Goal: Information Seeking & Learning: Learn about a topic

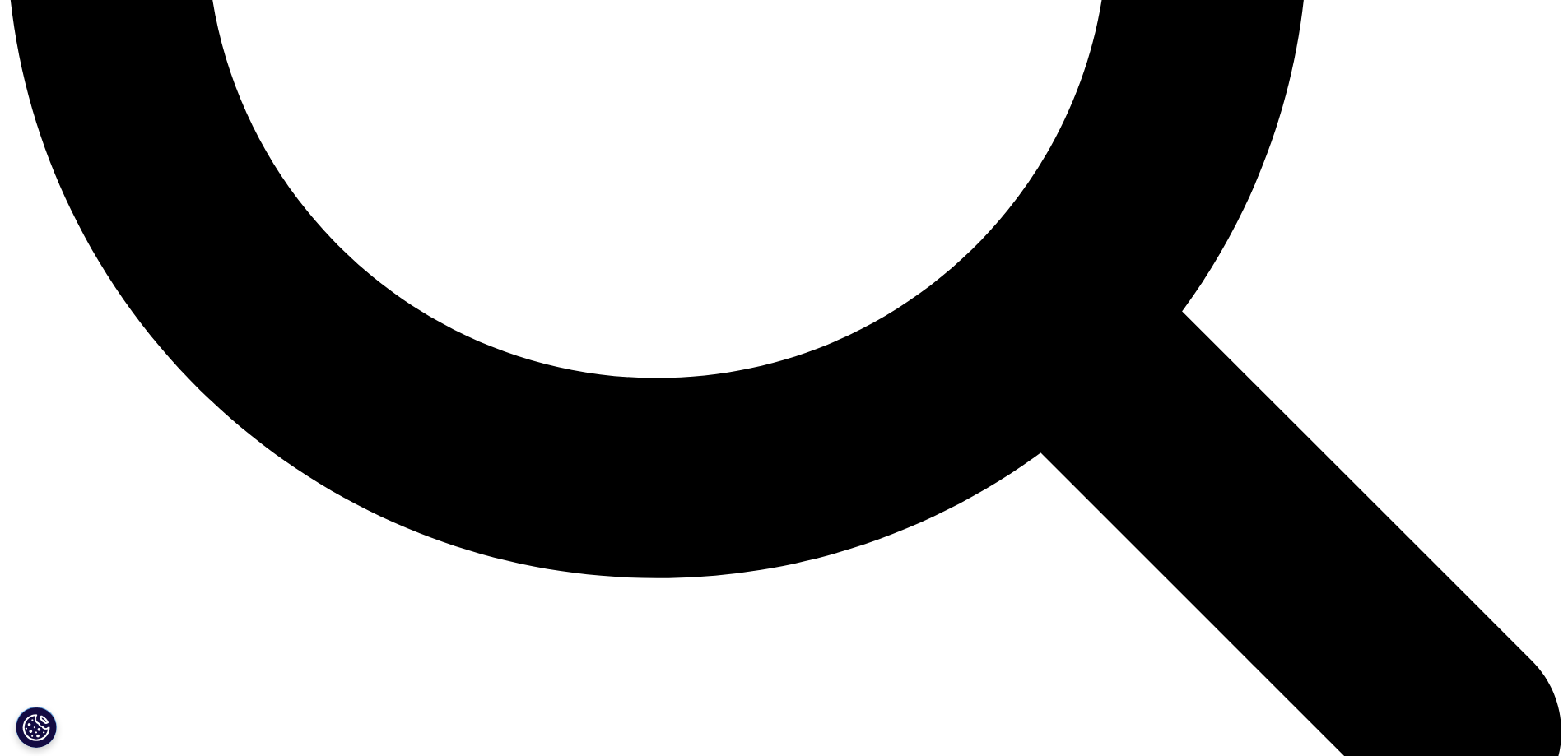
scroll to position [2221, 0]
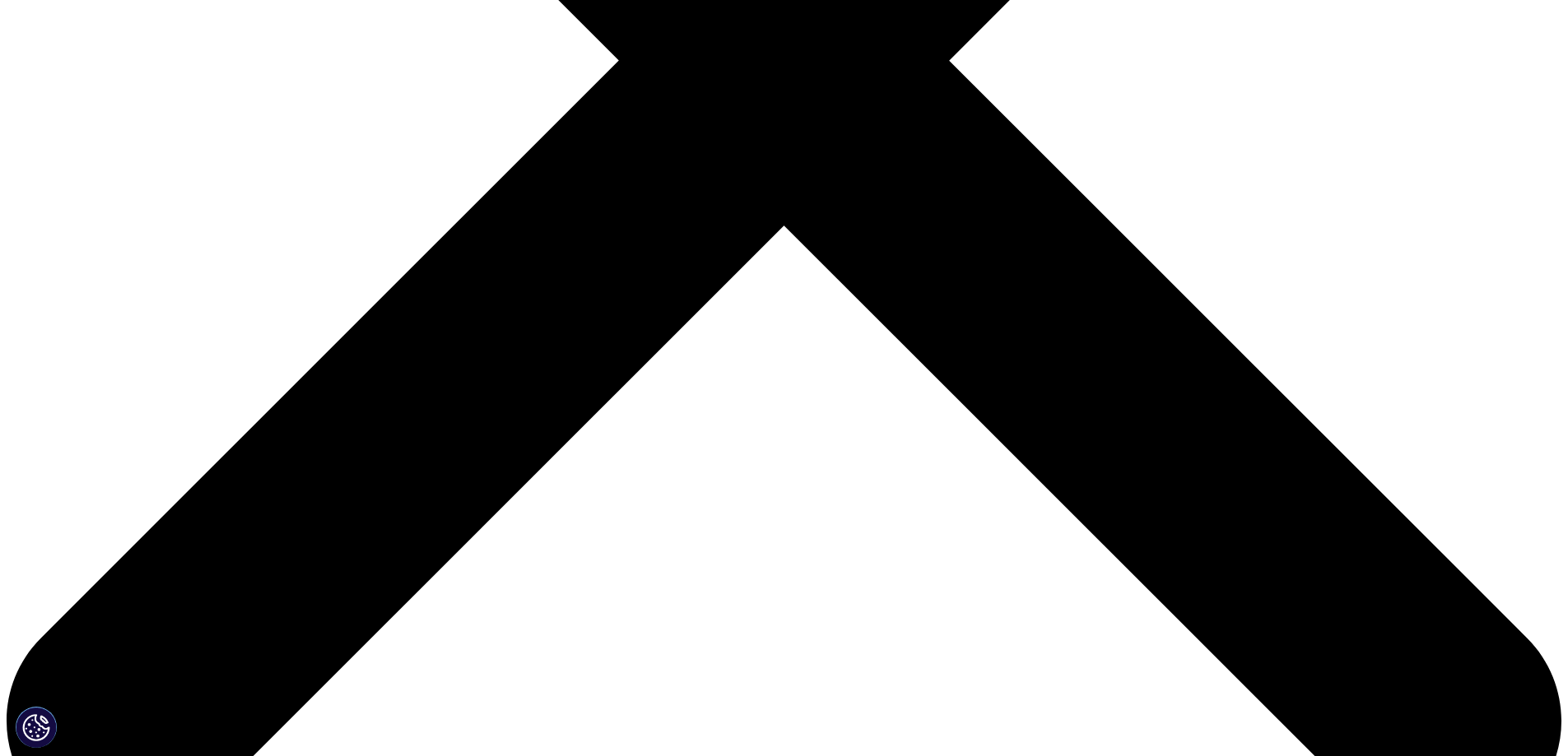
scroll to position [905, 0]
